Goal: Download file/media: Download file/media

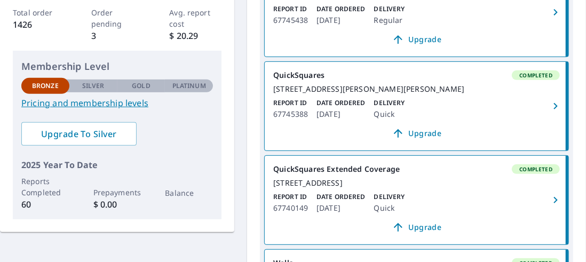
scroll to position [214, 0]
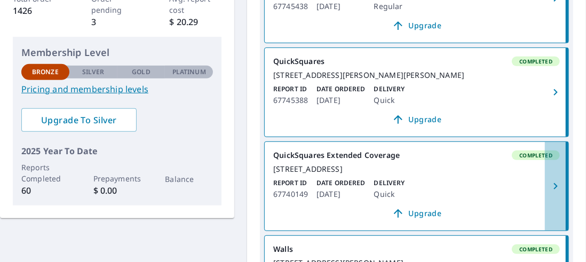
click at [549, 193] on icon "button" at bounding box center [555, 186] width 13 height 13
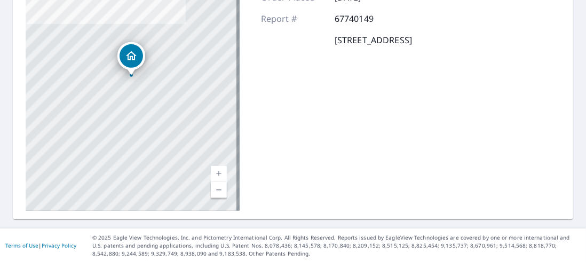
scroll to position [83, 0]
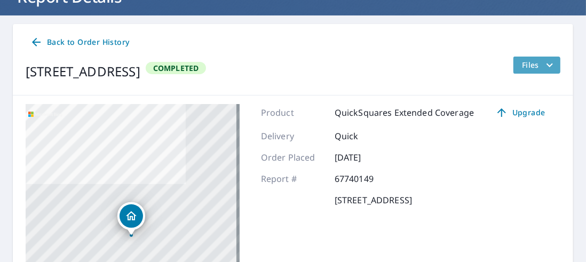
click at [543, 62] on icon "filesDropdownBtn-67740149" at bounding box center [549, 65] width 13 height 13
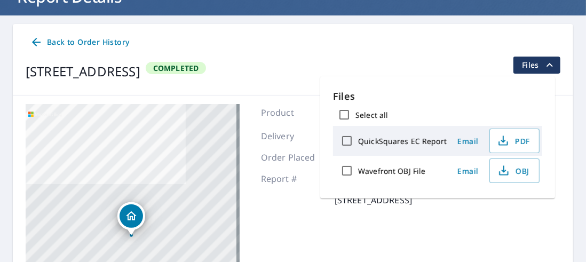
click at [436, 169] on div "Wavefront OBJ File" at bounding box center [391, 171] width 111 height 22
click at [514, 175] on span "OBJ" at bounding box center [513, 170] width 34 height 13
click at [473, 61] on div "[STREET_ADDRESS] Completed Files" at bounding box center [293, 72] width 535 height 30
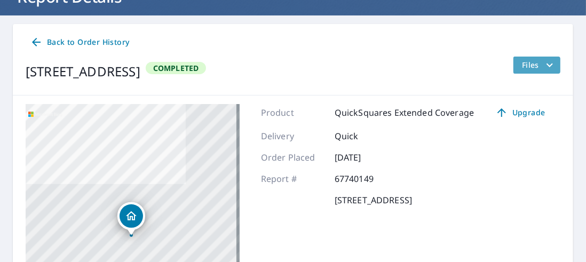
click at [547, 65] on icon "filesDropdownBtn-67740149" at bounding box center [550, 65] width 6 height 4
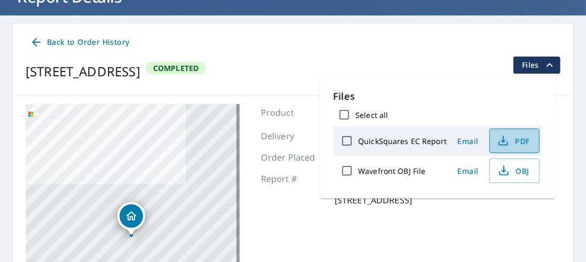
click at [517, 141] on span "PDF" at bounding box center [513, 141] width 34 height 13
